Goal: Information Seeking & Learning: Learn about a topic

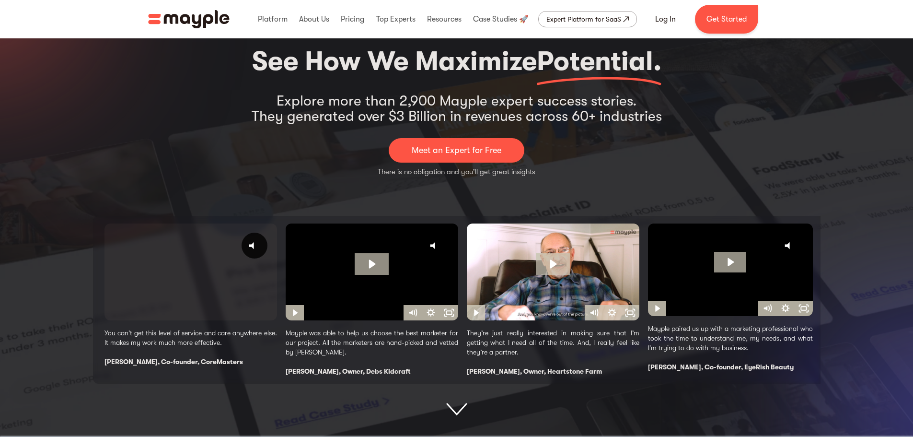
scroll to position [96, 0]
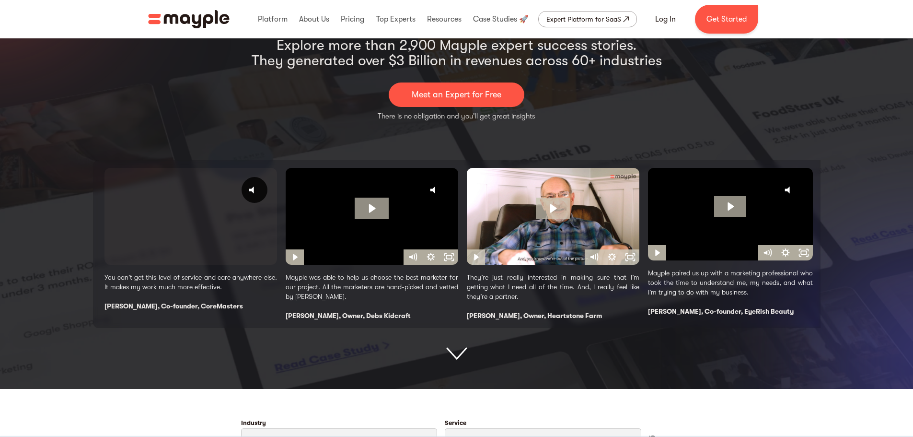
click at [455, 353] on img at bounding box center [456, 353] width 21 height 13
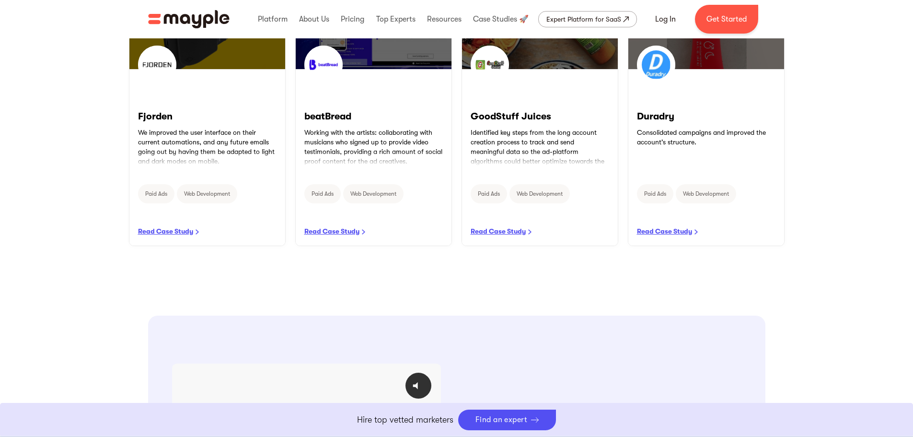
scroll to position [544, 0]
